Goal: Task Accomplishment & Management: Use online tool/utility

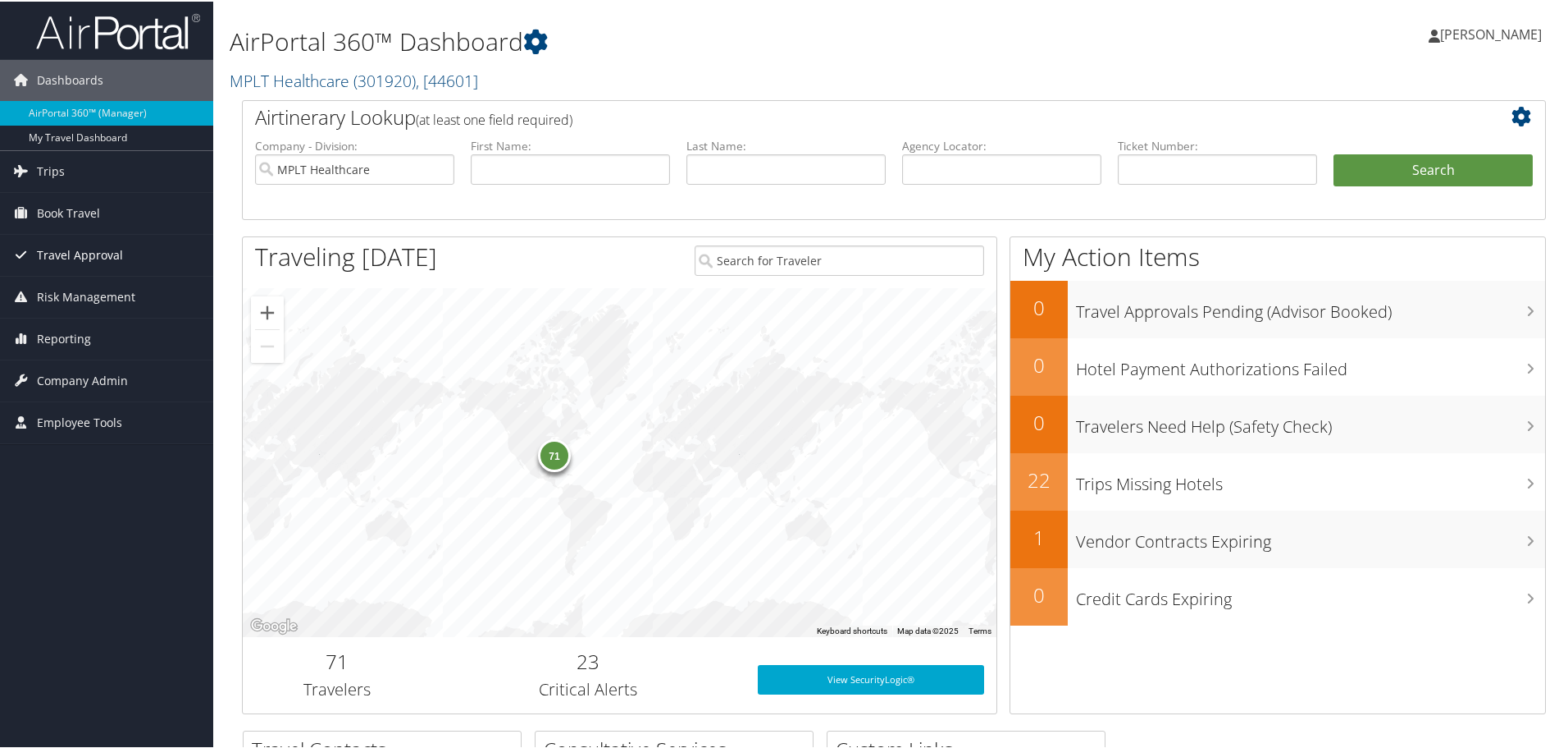
click at [116, 255] on span "Travel Approval" at bounding box center [81, 254] width 86 height 41
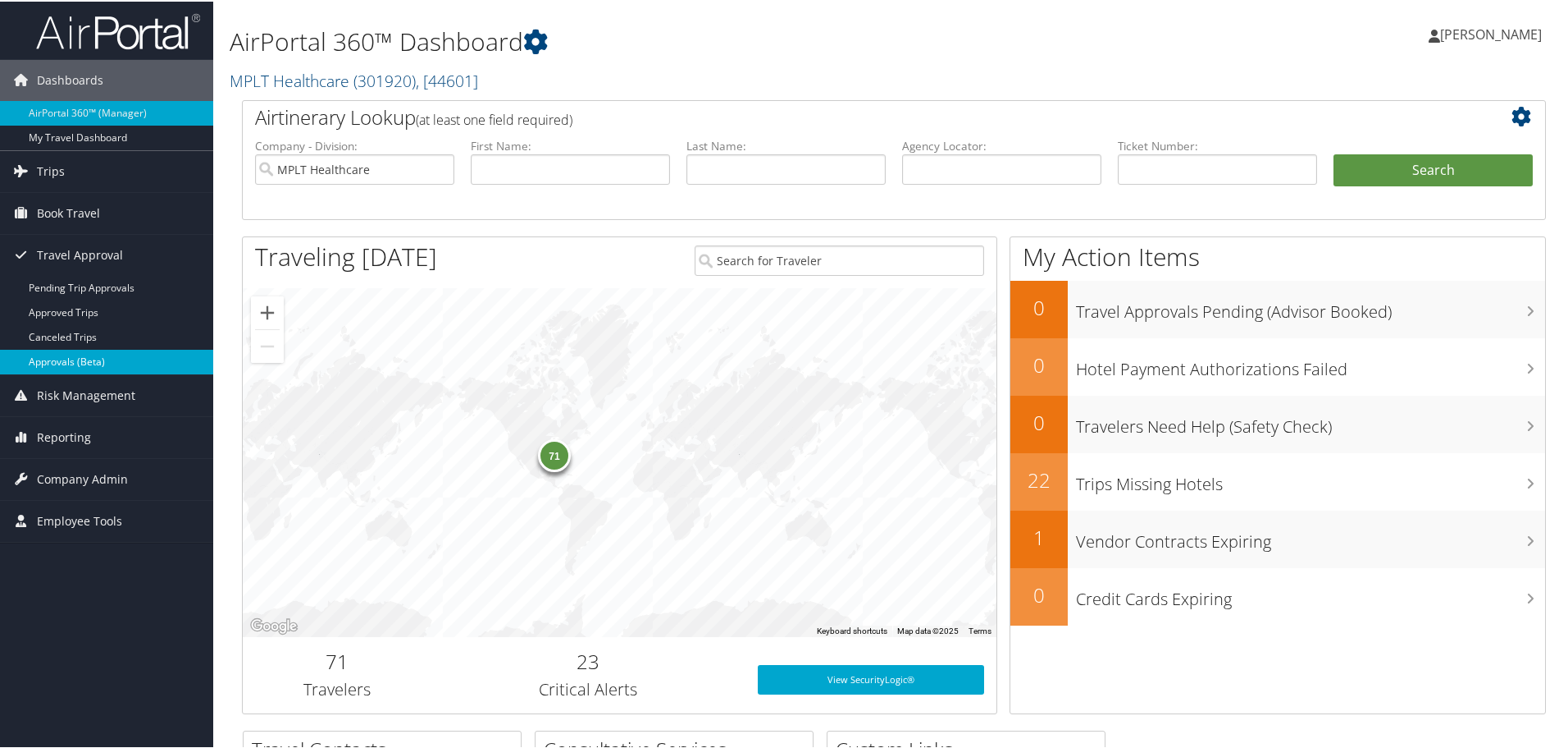
click at [67, 361] on link "Approvals (Beta)" at bounding box center [106, 360] width 213 height 25
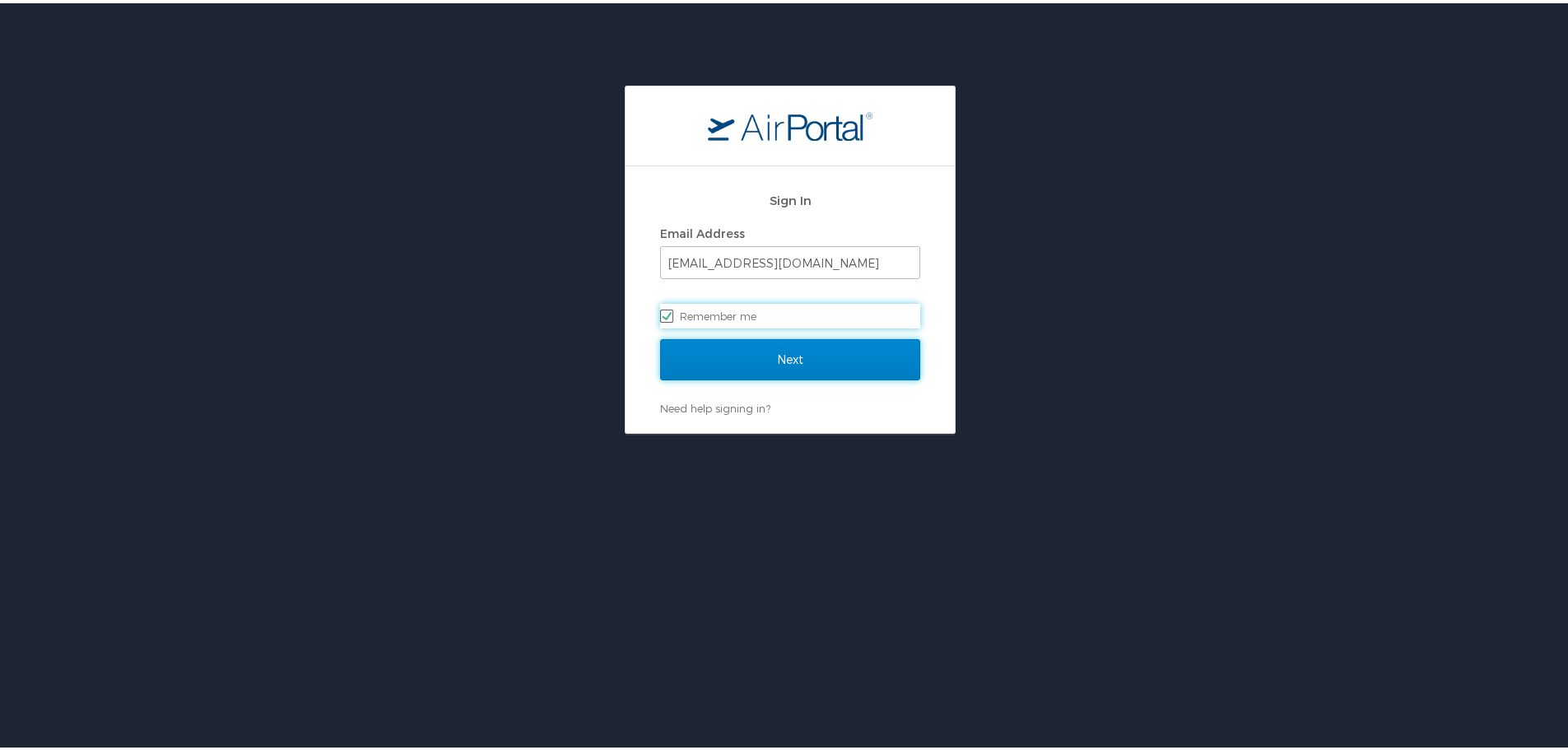
click at [741, 351] on input "Next" at bounding box center [791, 357] width 260 height 41
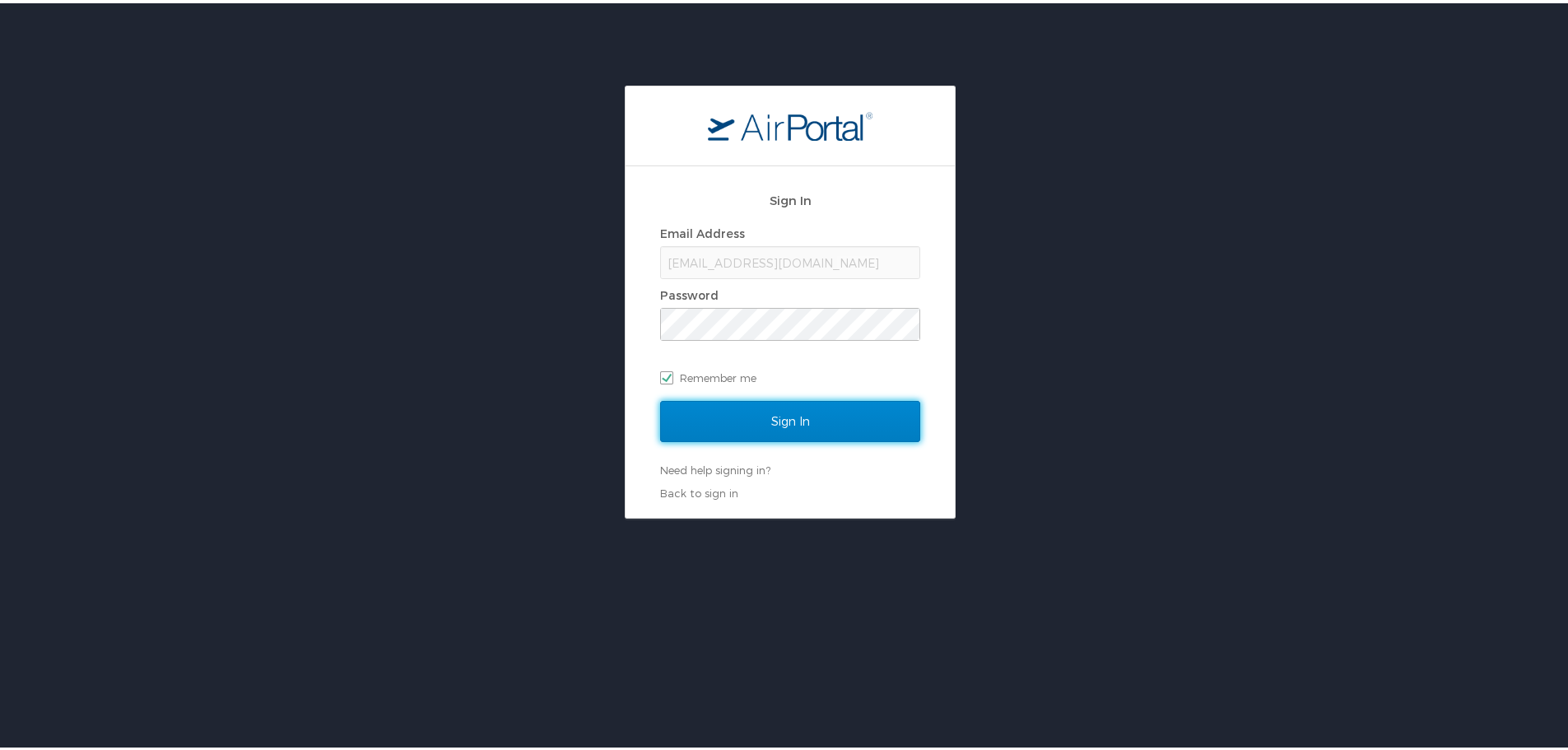
click at [832, 422] on input "Sign In" at bounding box center [791, 418] width 260 height 41
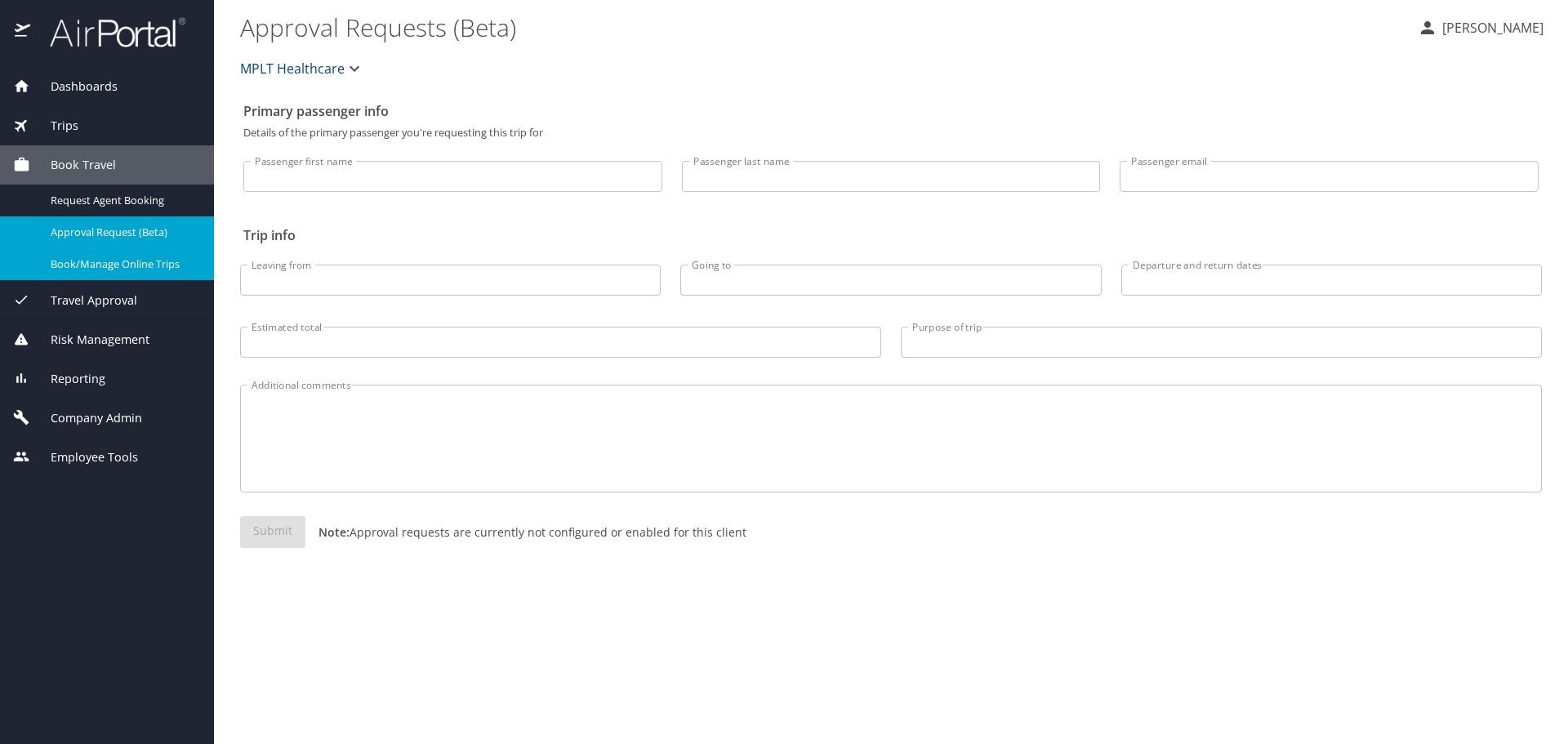
click at [132, 257] on span "Book/Manage Online Trips" at bounding box center [122, 264] width 144 height 16
